Goal: Communication & Community: Connect with others

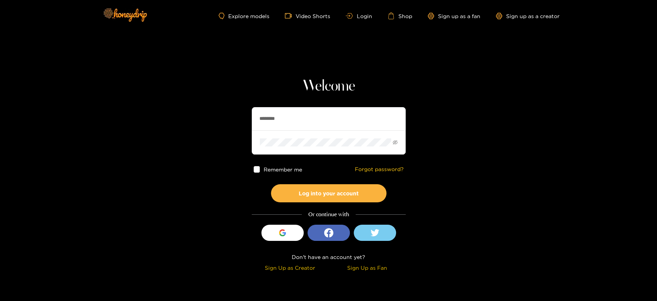
drag, startPoint x: 295, startPoint y: 116, endPoint x: 227, endPoint y: 110, distance: 68.4
click at [227, 110] on section "Welcome ******** Remember me Forgot password? Log into your account Or continue…" at bounding box center [328, 137] width 657 height 274
paste input "*****"
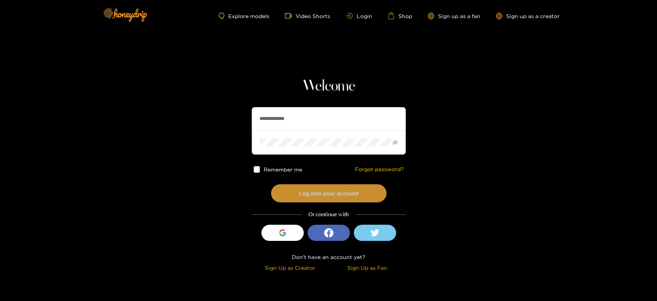
type input "**********"
click at [317, 191] on button "Log into your account" at bounding box center [329, 193] width 116 height 18
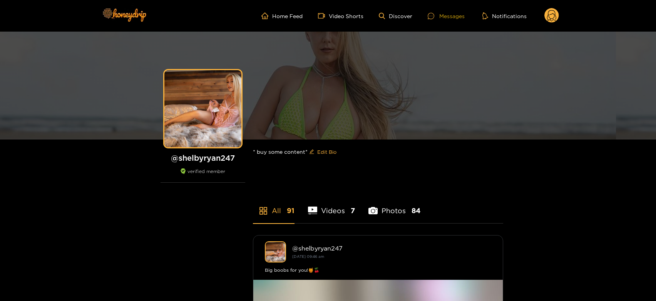
click at [446, 12] on div "Messages" at bounding box center [446, 16] width 37 height 9
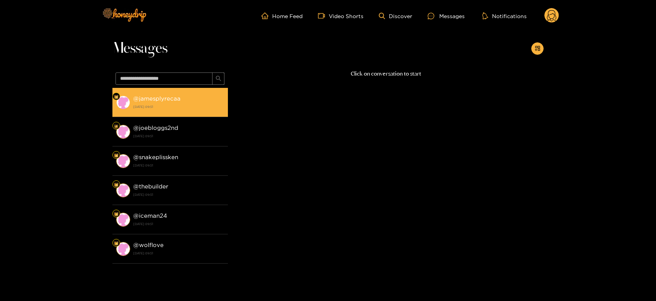
click at [182, 92] on li "@ jamesplyrecaa 22 August 2025 09:51" at bounding box center [170, 102] width 116 height 29
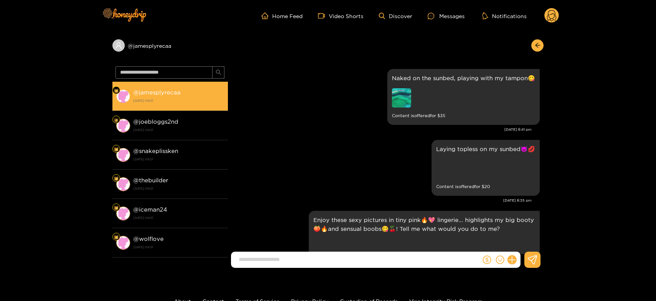
scroll to position [1679, 0]
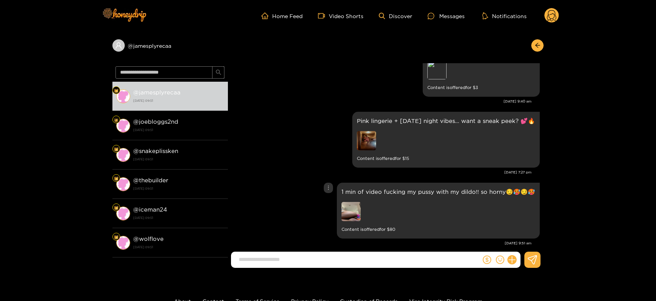
click at [352, 202] on img at bounding box center [351, 211] width 19 height 19
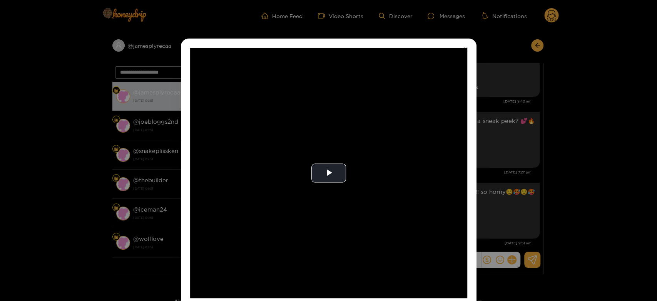
click at [352, 198] on video "Video Player" at bounding box center [328, 173] width 277 height 250
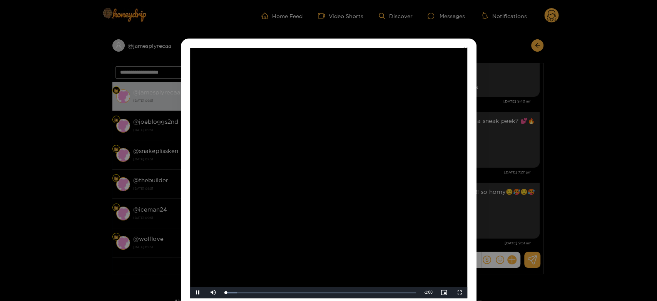
click at [352, 198] on video "Video Player" at bounding box center [328, 173] width 277 height 250
click at [551, 150] on div "**********" at bounding box center [328, 150] width 657 height 301
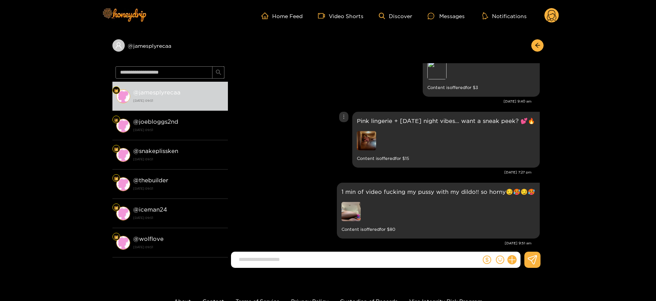
click at [362, 132] on img at bounding box center [366, 140] width 19 height 19
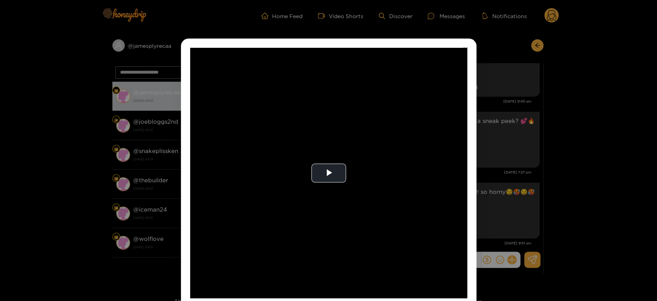
click at [362, 132] on video "Video Player" at bounding box center [328, 173] width 277 height 250
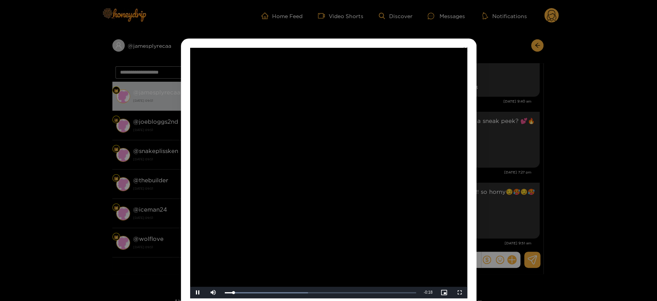
click at [362, 132] on video "Video Player" at bounding box center [328, 173] width 277 height 250
click at [484, 162] on div "**********" at bounding box center [328, 150] width 657 height 301
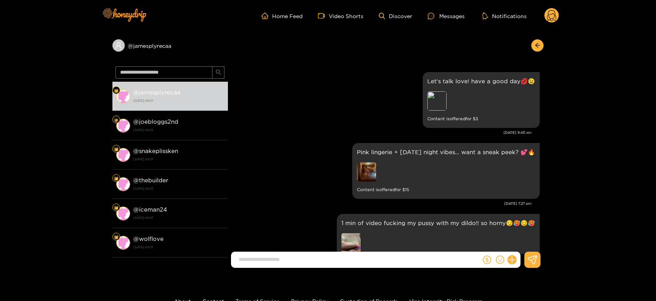
scroll to position [1645, 0]
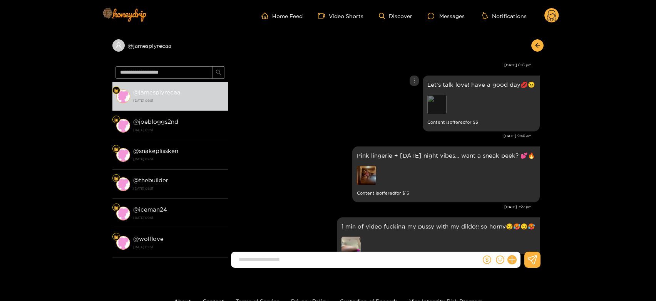
click at [444, 101] on div "Preview" at bounding box center [437, 104] width 19 height 19
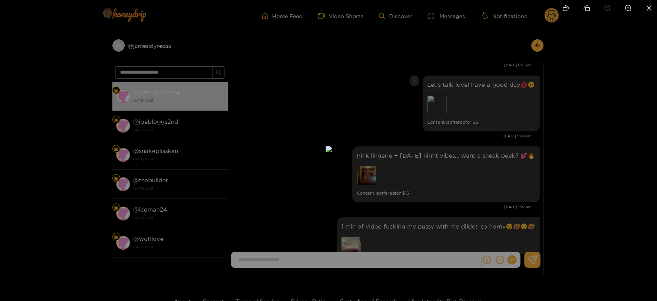
click at [465, 119] on div at bounding box center [328, 150] width 657 height 301
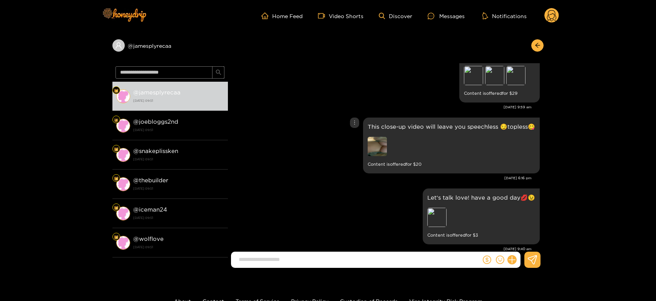
scroll to position [1531, 0]
click at [382, 138] on img at bounding box center [377, 146] width 19 height 19
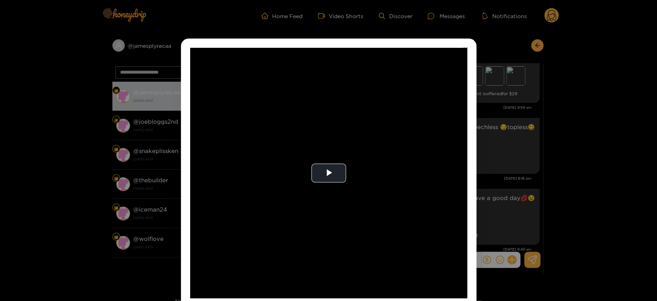
click at [382, 138] on video "Video Player" at bounding box center [328, 173] width 277 height 250
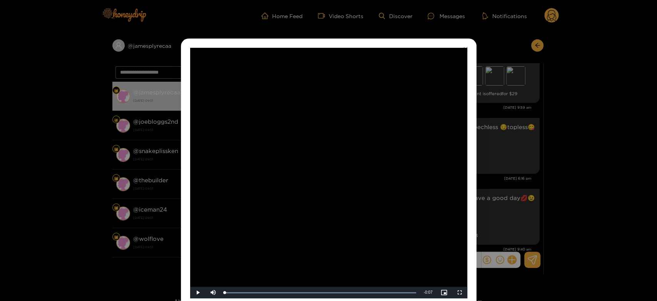
click at [504, 124] on div "**********" at bounding box center [328, 150] width 657 height 301
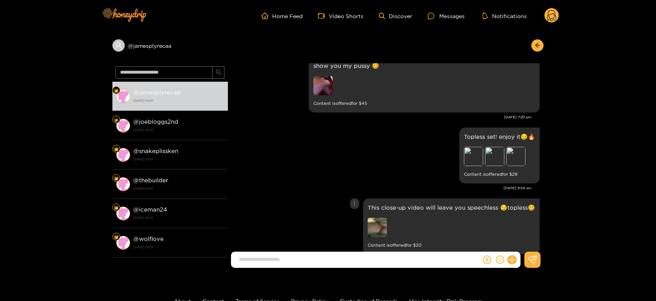
scroll to position [1451, 0]
click at [471, 150] on div "Preview" at bounding box center [473, 156] width 19 height 19
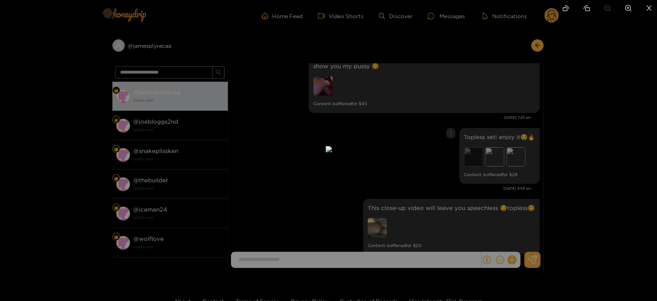
click at [471, 150] on div at bounding box center [328, 150] width 657 height 301
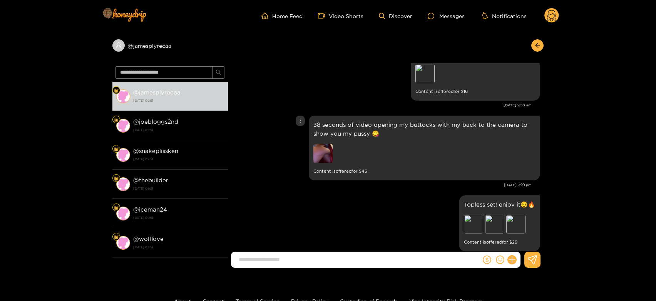
scroll to position [1368, 0]
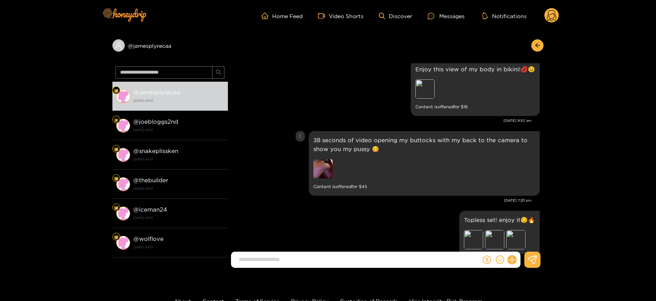
click at [311, 162] on div "38 seconds of video opening my buttocks with my back to the camera to show you …" at bounding box center [424, 163] width 231 height 65
click at [322, 163] on img at bounding box center [323, 168] width 19 height 19
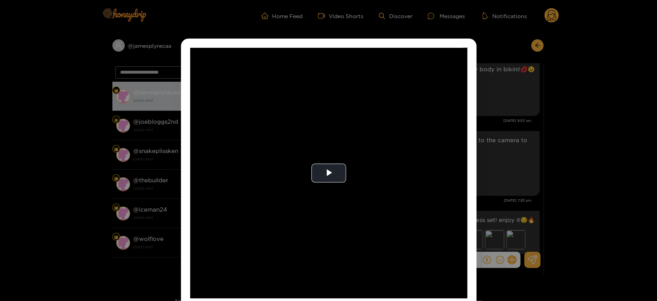
click at [322, 163] on video "Video Player" at bounding box center [328, 173] width 277 height 250
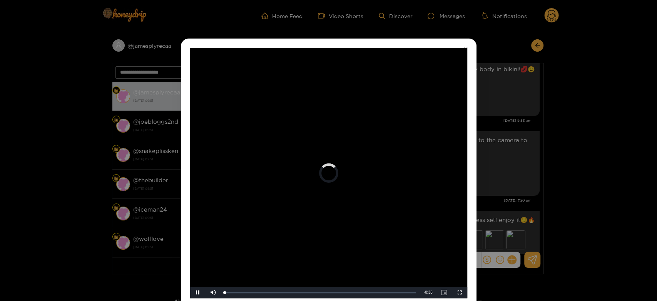
click at [322, 163] on video "Video Player" at bounding box center [328, 173] width 277 height 250
click at [508, 172] on div "**********" at bounding box center [328, 150] width 657 height 301
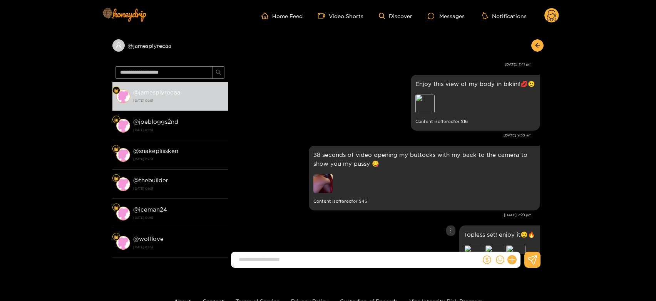
scroll to position [1350, 0]
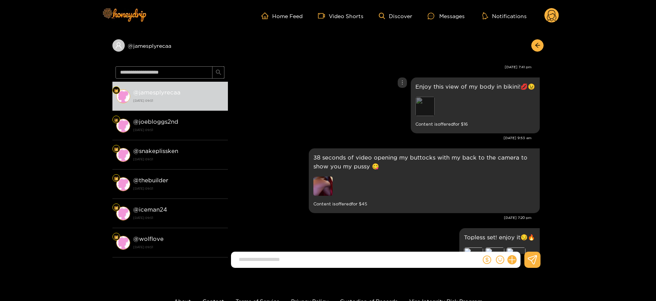
click at [420, 97] on div "Preview" at bounding box center [425, 106] width 19 height 19
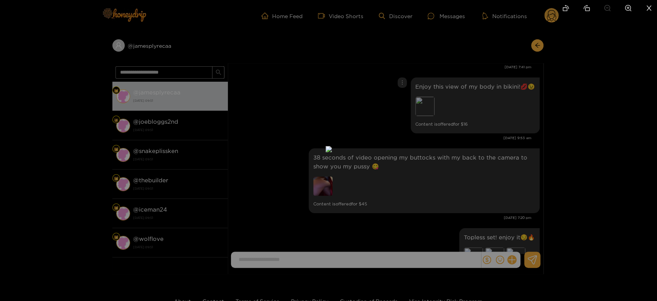
click at [493, 97] on div at bounding box center [328, 150] width 657 height 301
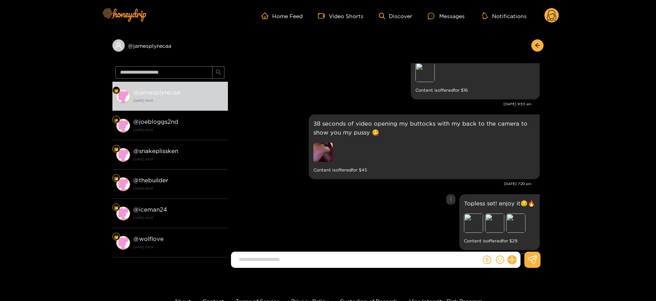
scroll to position [1679, 0]
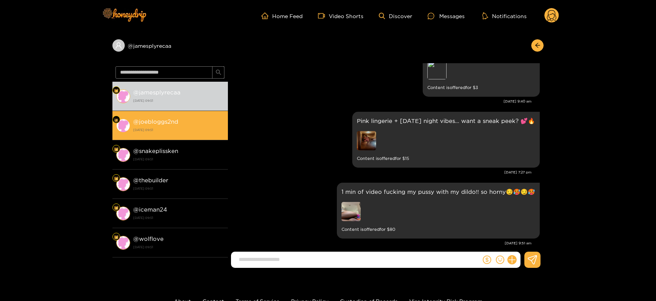
click at [174, 126] on div "@ joebloggs2nd 22 August 2025 09:51" at bounding box center [178, 125] width 91 height 17
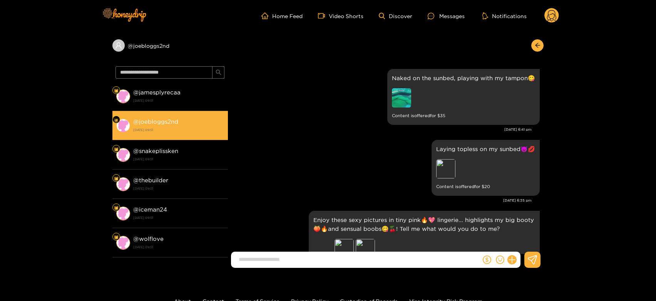
scroll to position [1679, 0]
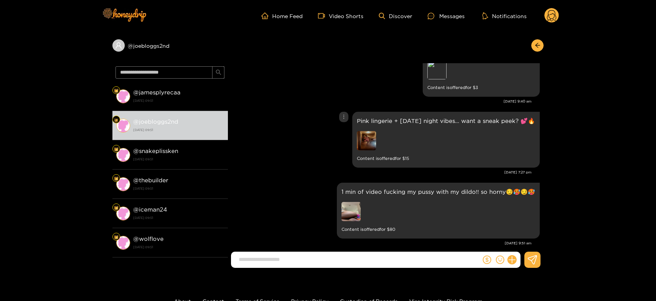
click at [369, 131] on img at bounding box center [366, 140] width 19 height 19
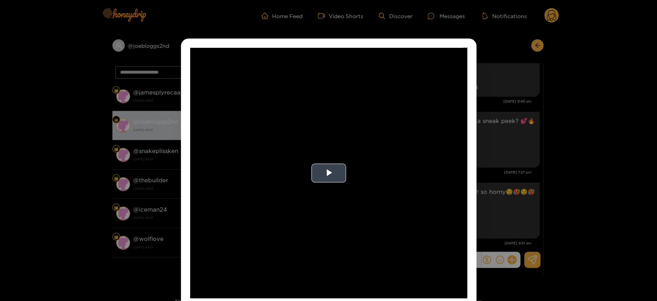
click at [427, 122] on video "Video Player" at bounding box center [328, 173] width 277 height 250
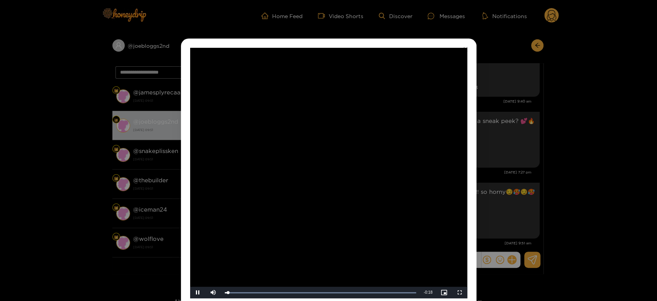
click at [421, 122] on video "Video Player" at bounding box center [328, 173] width 277 height 250
click at [539, 118] on div "**********" at bounding box center [328, 150] width 657 height 301
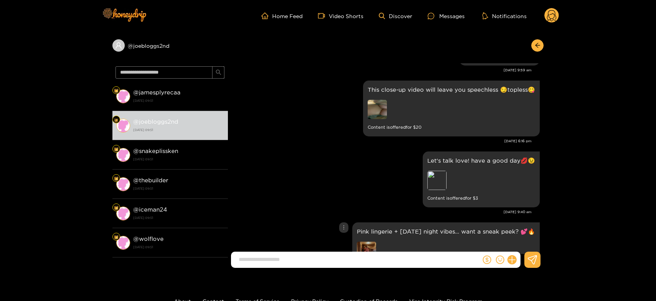
scroll to position [1551, 0]
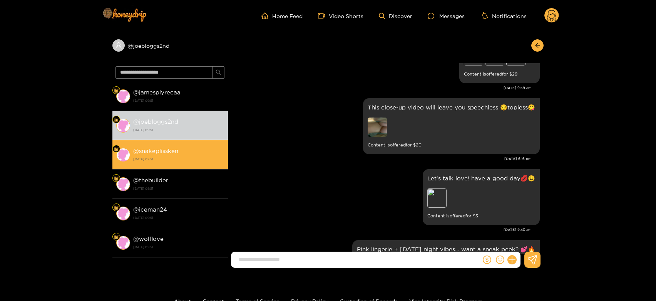
click at [209, 153] on div "@ snakeplissken 22 August 2025 09:51" at bounding box center [178, 154] width 91 height 17
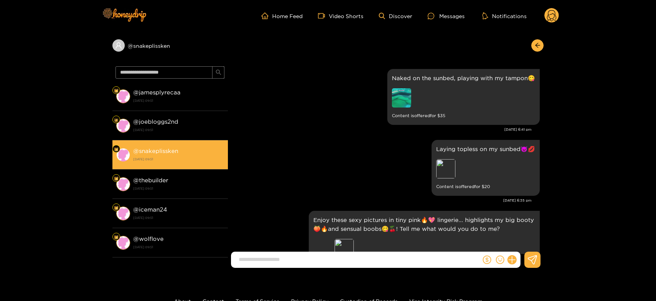
scroll to position [1679, 0]
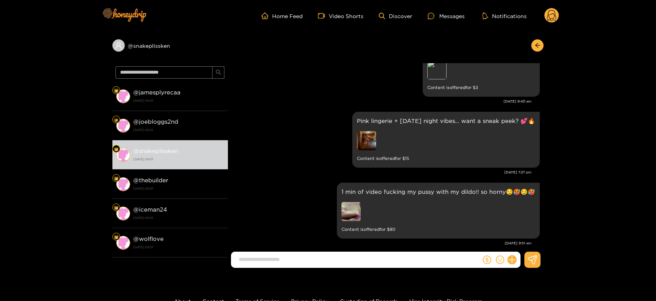
click at [552, 17] on circle at bounding box center [552, 15] width 15 height 15
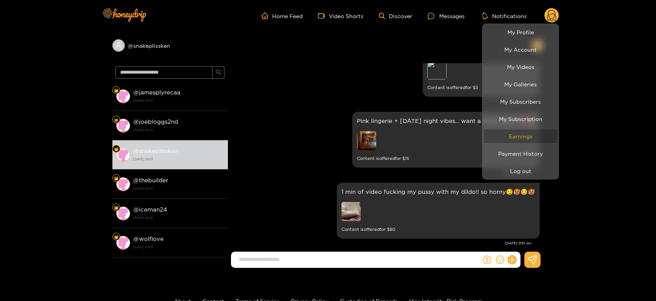
click at [499, 138] on link "Earnings" at bounding box center [520, 135] width 73 height 13
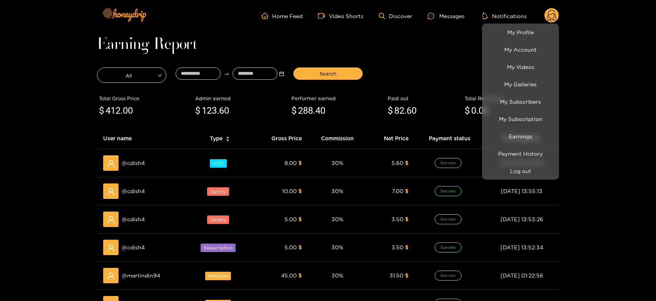
click at [136, 193] on div at bounding box center [328, 150] width 656 height 301
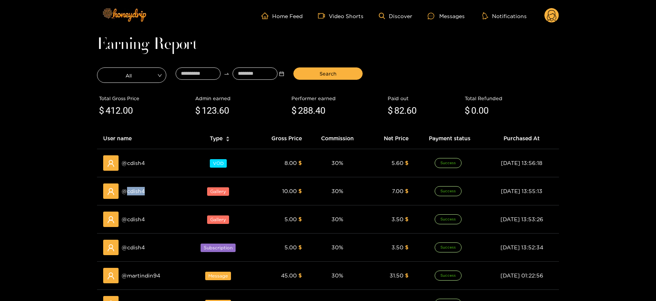
click at [136, 193] on span "@ cdish4" at bounding box center [133, 191] width 23 height 8
copy span "cdish4"
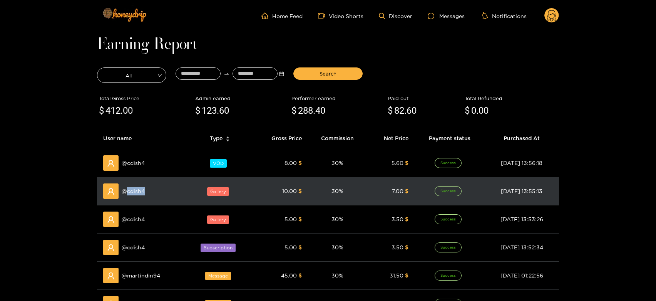
scroll to position [43, 0]
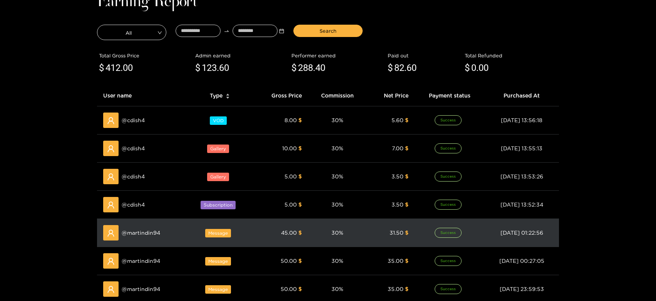
click at [143, 232] on span "@ martindin94" at bounding box center [141, 232] width 39 height 8
copy span "martindin94"
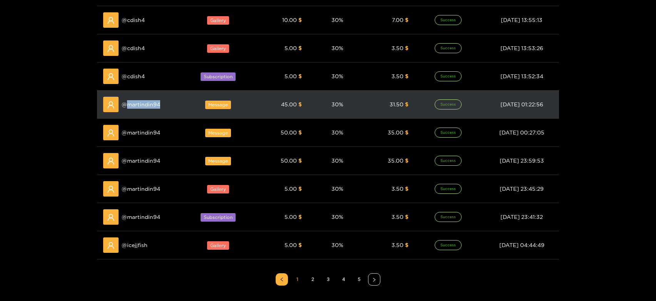
scroll to position [0, 0]
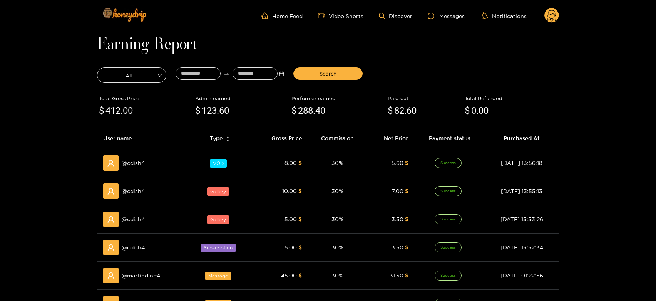
drag, startPoint x: 443, startPoint y: 18, endPoint x: 348, endPoint y: 30, distance: 95.9
click at [443, 18] on div "Messages" at bounding box center [446, 16] width 37 height 9
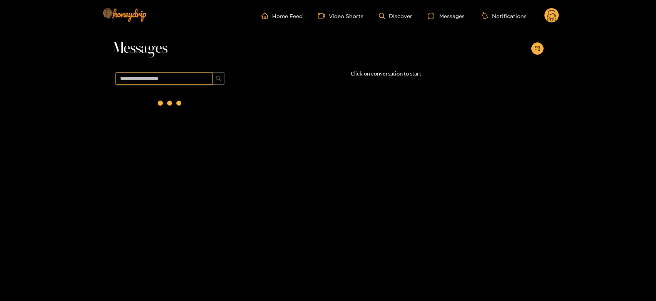
click at [136, 76] on input "text" at bounding box center [164, 78] width 97 height 12
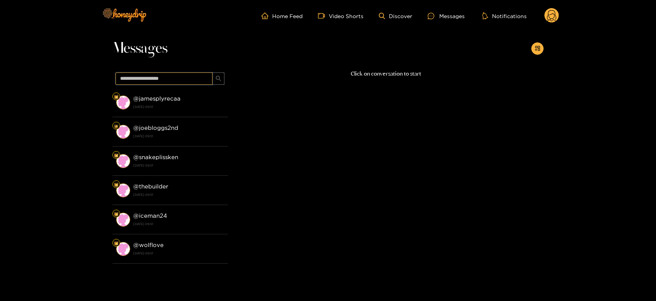
paste input "**********"
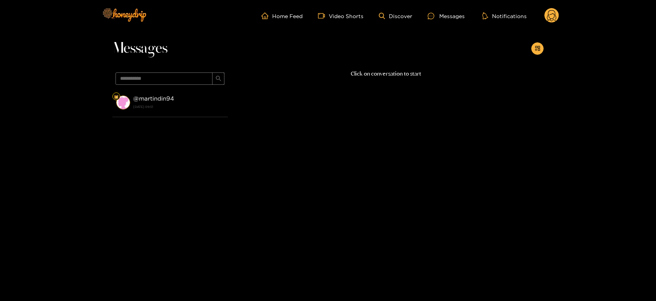
click at [168, 109] on strong "22 August 2025 09:51" at bounding box center [178, 106] width 91 height 7
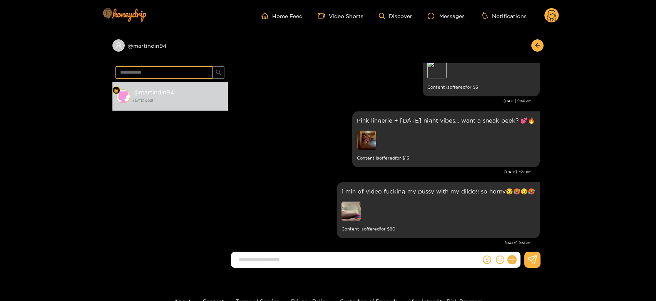
click at [154, 74] on input "**********" at bounding box center [164, 72] width 97 height 12
paste input "text"
type input "******"
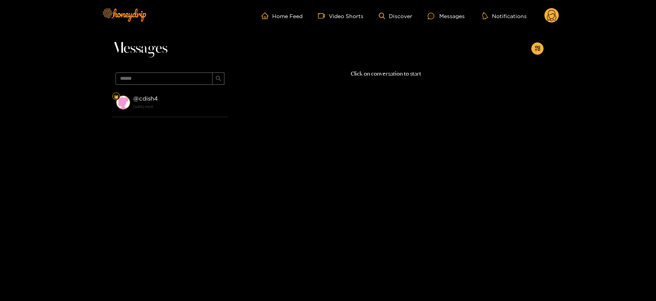
click at [189, 99] on div "@ cdish4 22 August 2025 09:51" at bounding box center [178, 102] width 91 height 17
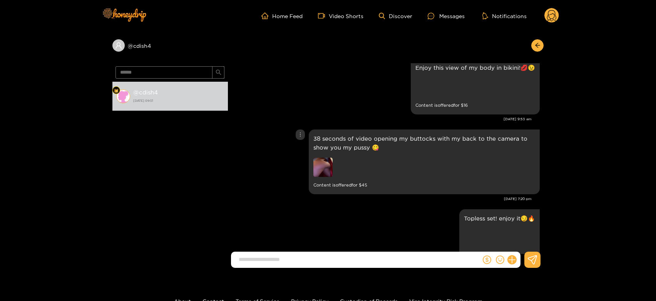
scroll to position [643, 0]
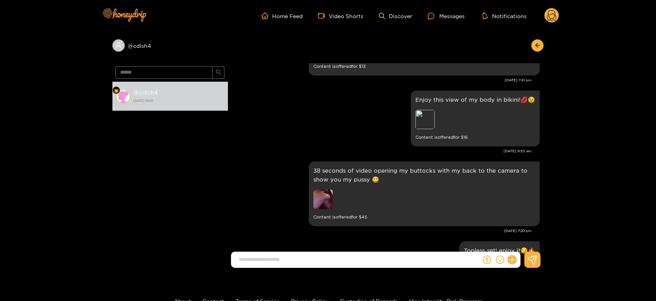
click at [553, 16] on circle at bounding box center [552, 15] width 15 height 15
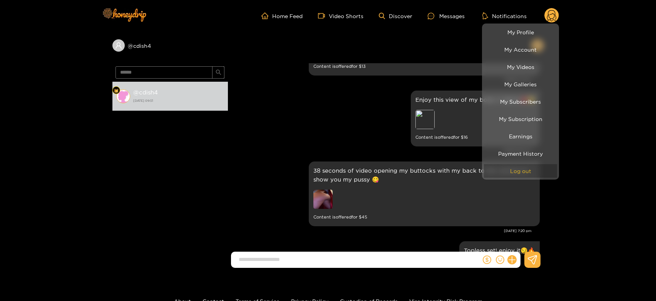
click at [526, 170] on button "Log out" at bounding box center [520, 170] width 73 height 13
